Goal: Task Accomplishment & Management: Manage account settings

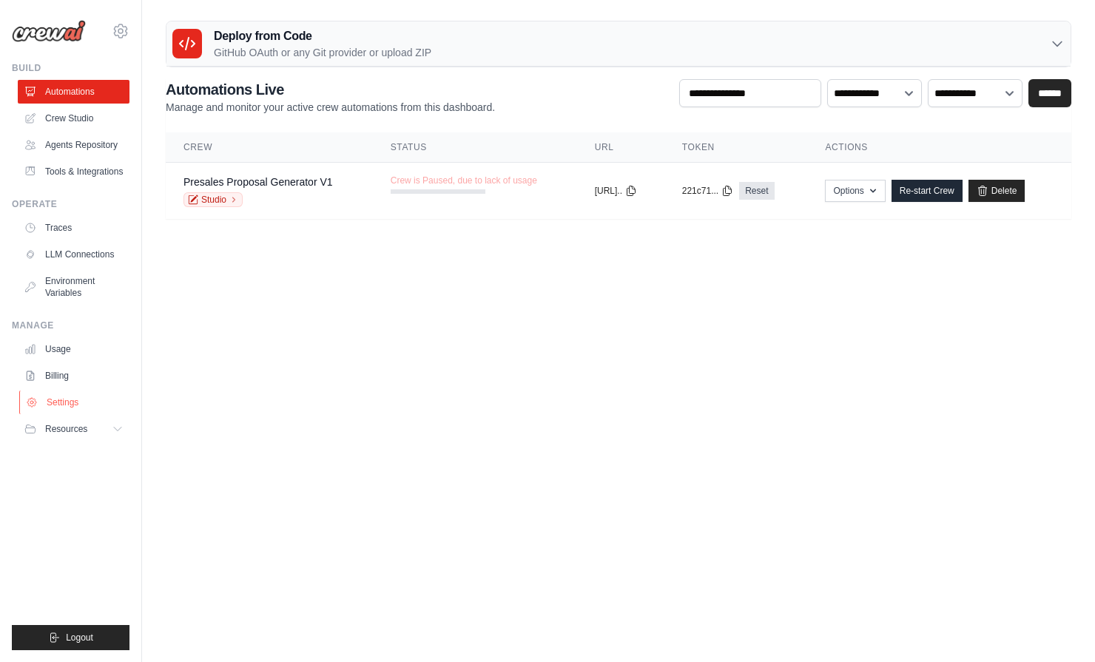
click at [77, 404] on link "Settings" at bounding box center [75, 403] width 112 height 24
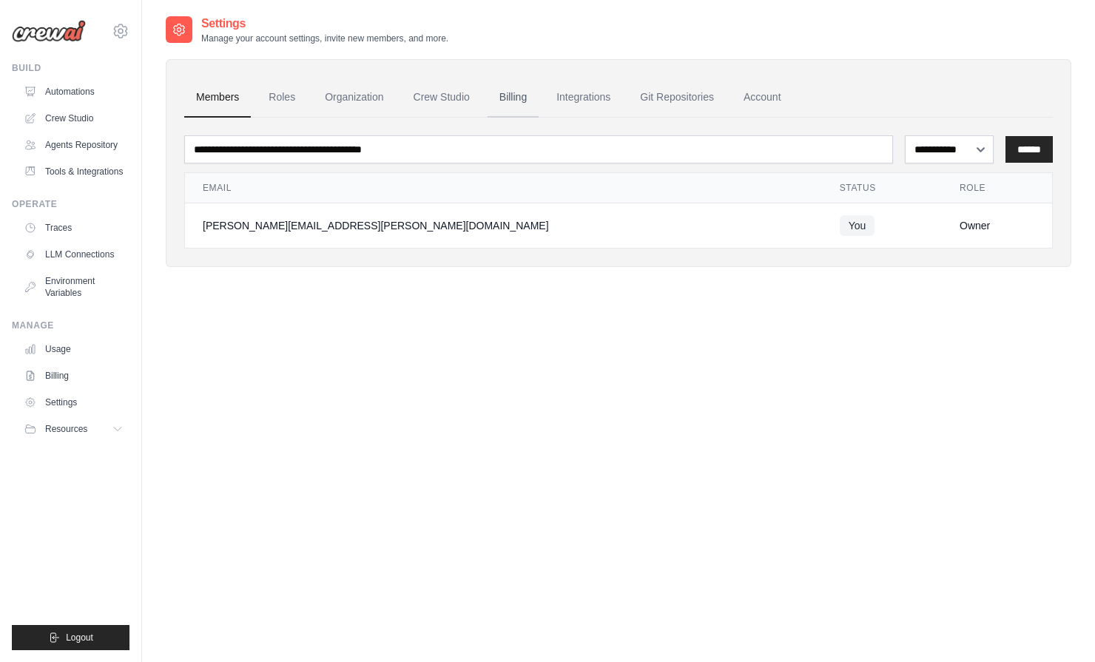
click at [504, 109] on link "Billing" at bounding box center [513, 98] width 51 height 40
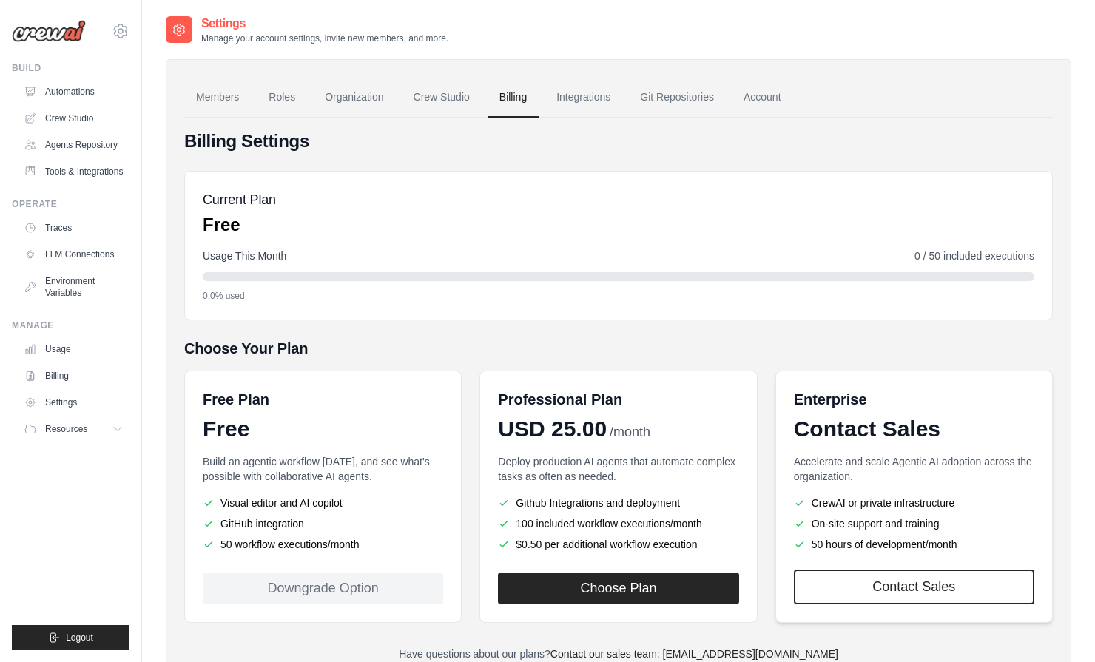
scroll to position [56, 0]
